Goal: Task Accomplishment & Management: Manage account settings

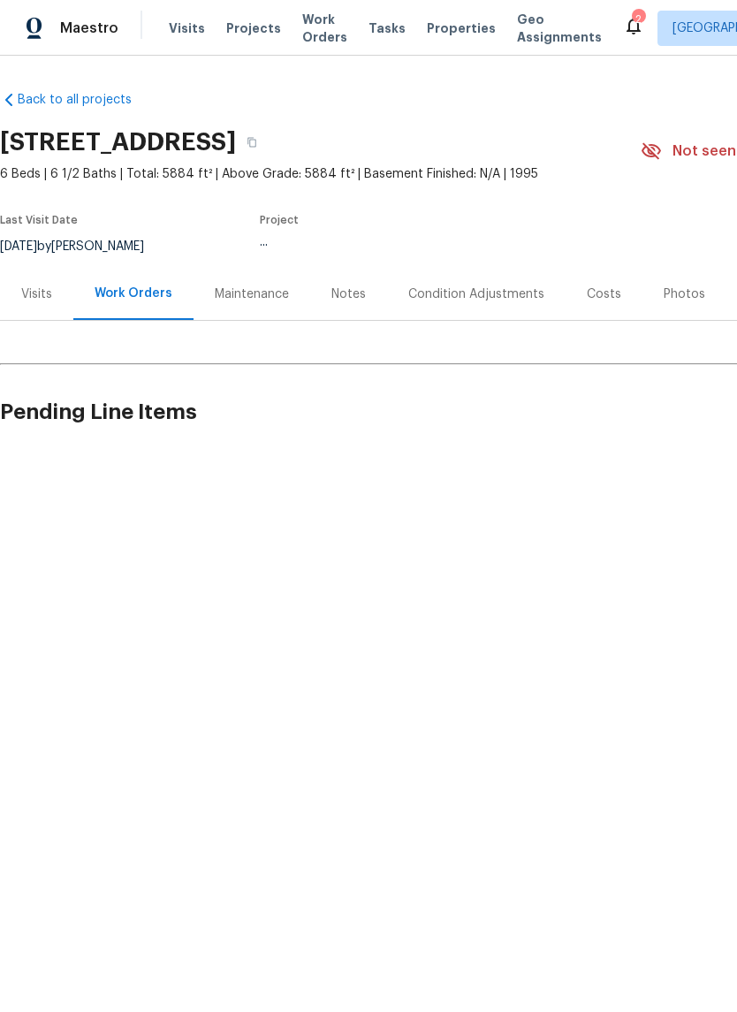
click at [186, 30] on span "Visits" at bounding box center [187, 28] width 36 height 18
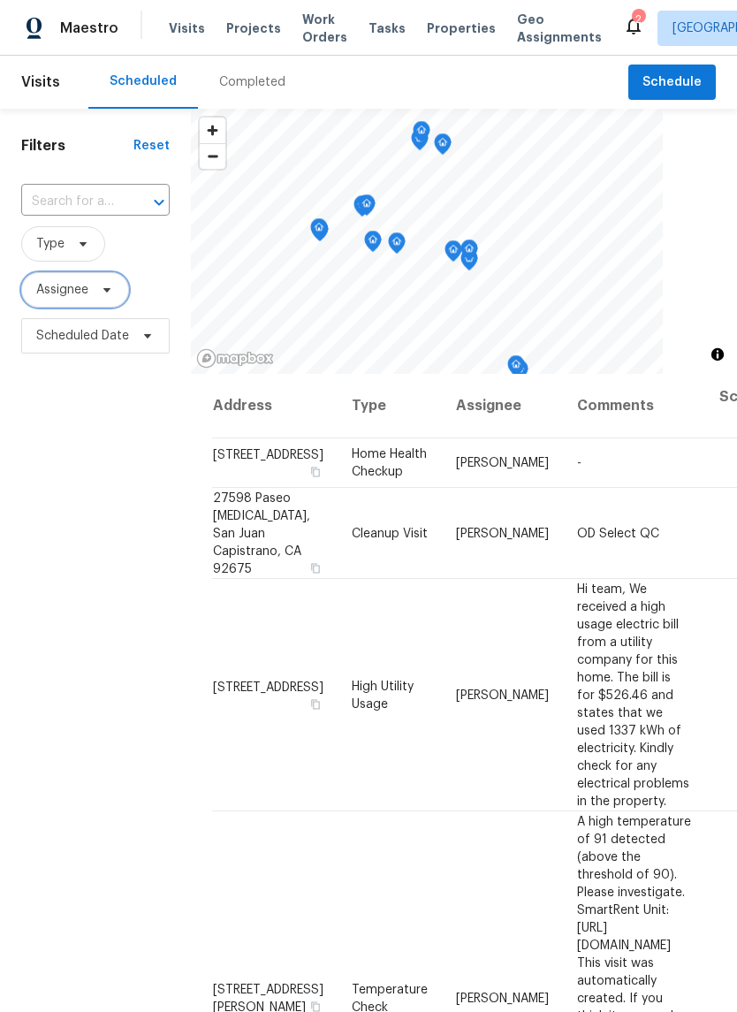
click at [92, 304] on span "Assignee" at bounding box center [75, 289] width 108 height 35
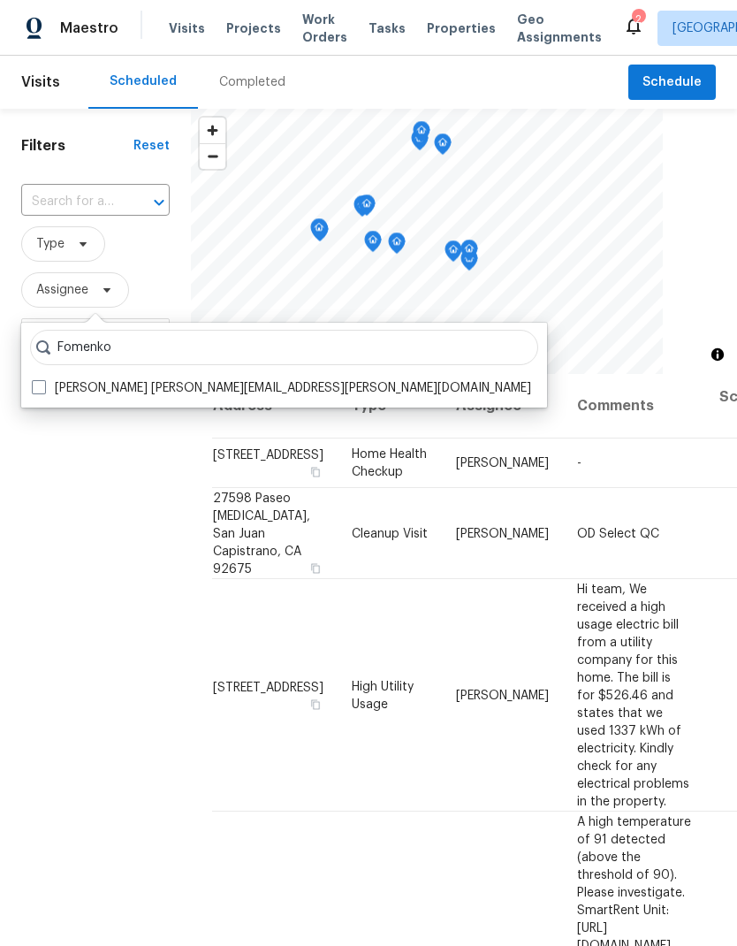
click at [137, 363] on input "Fomenko" at bounding box center [284, 347] width 508 height 35
type input "Fomenko"
click at [88, 384] on label "Daniel Fomenko daniel.fomenko@opendoor.com" at bounding box center [282, 388] width 500 height 18
click at [43, 384] on input "Daniel Fomenko daniel.fomenko@opendoor.com" at bounding box center [37, 384] width 11 height 11
checkbox input "true"
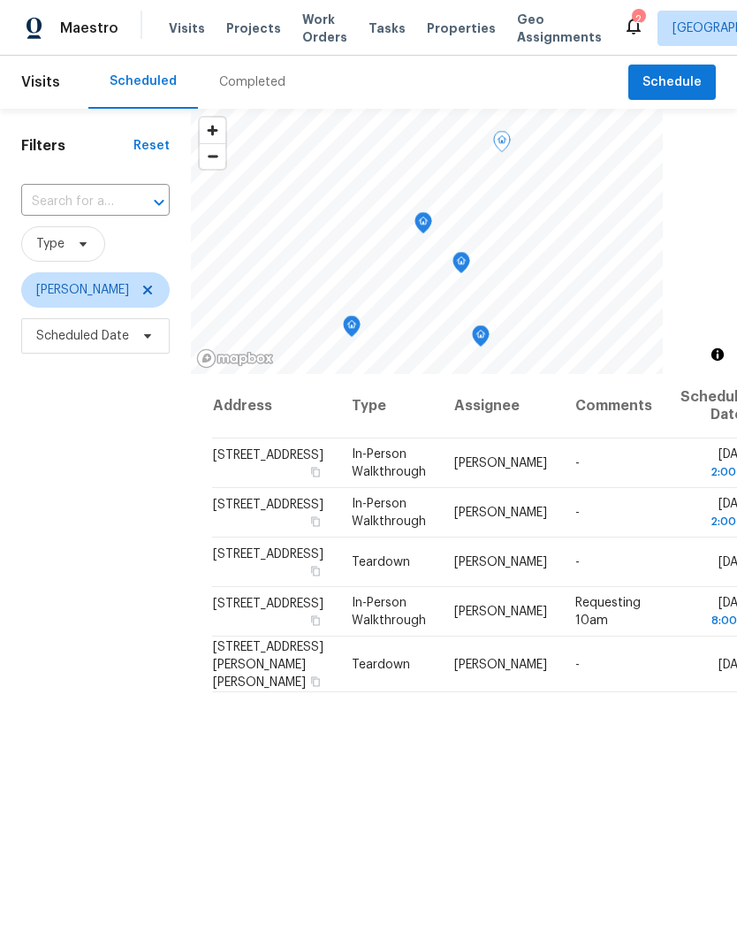
click at [0, 0] on icon at bounding box center [0, 0] width 0 height 0
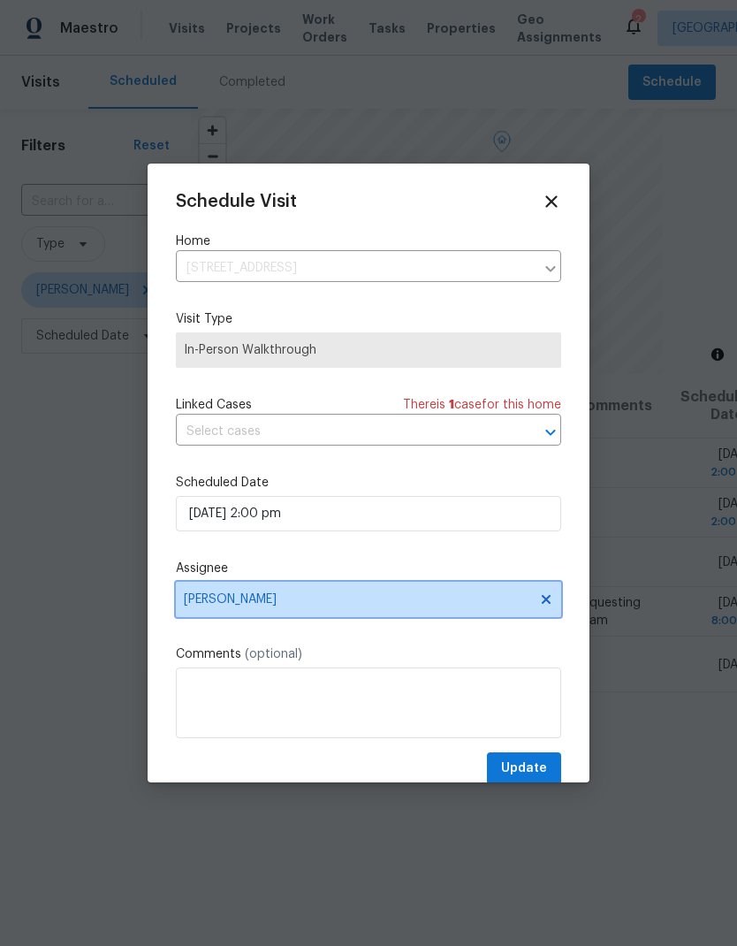
click at [436, 601] on span "[PERSON_NAME]" at bounding box center [357, 599] width 347 height 14
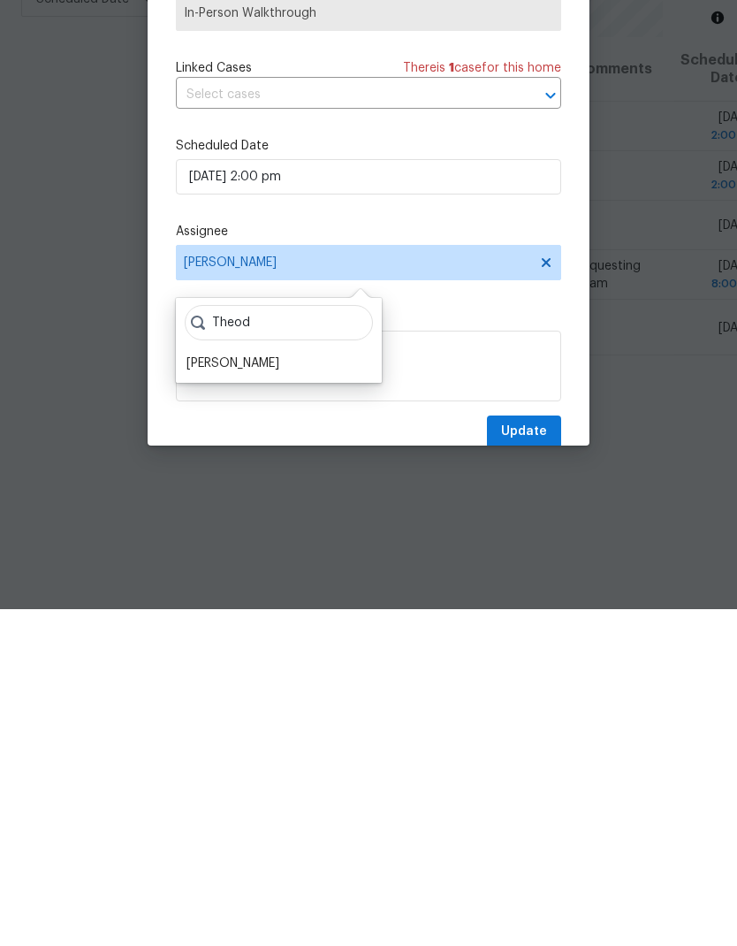
type input "Theod"
click at [279, 691] on div "Theodore Mirabella" at bounding box center [233, 700] width 93 height 18
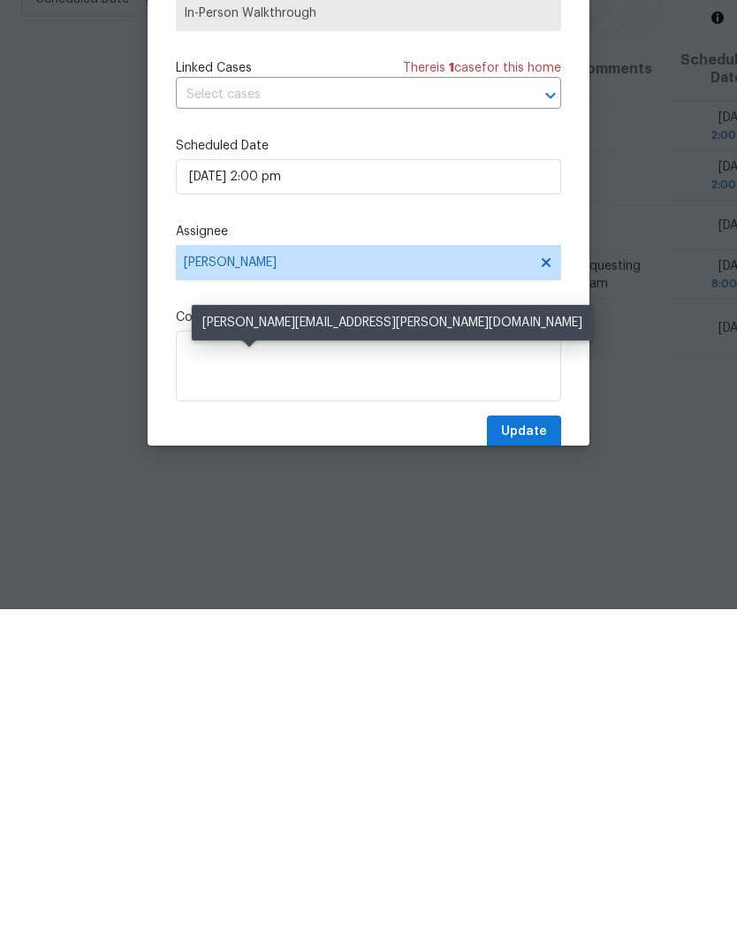
scroll to position [71, 0]
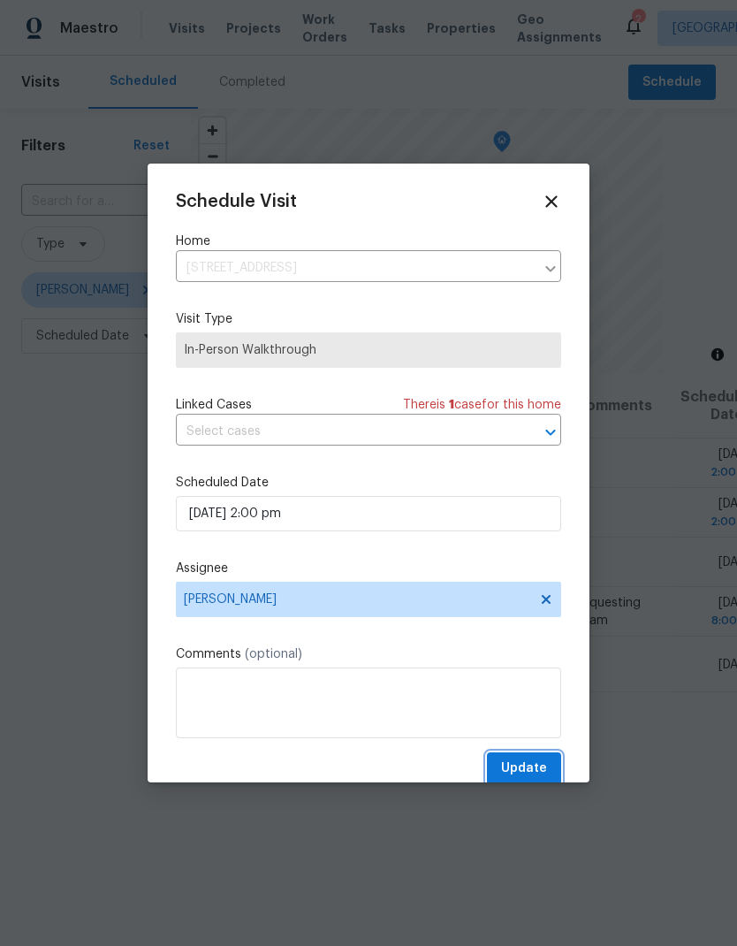
click at [532, 771] on span "Update" at bounding box center [524, 769] width 46 height 22
